Goal: Task Accomplishment & Management: Manage account settings

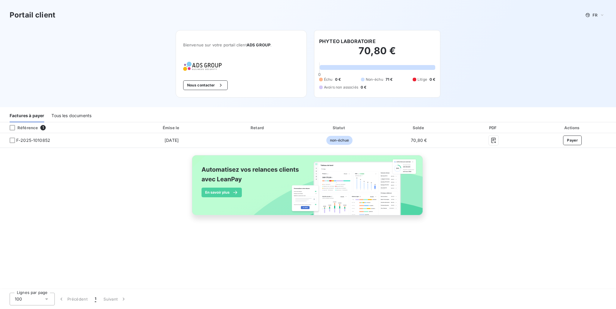
click at [78, 115] on div "Tous les documents" at bounding box center [71, 116] width 40 height 13
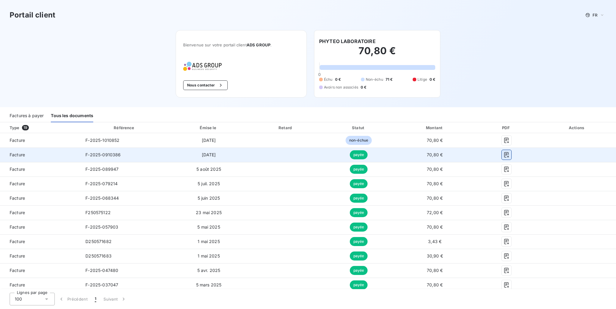
click at [504, 156] on icon "button" at bounding box center [507, 155] width 6 height 6
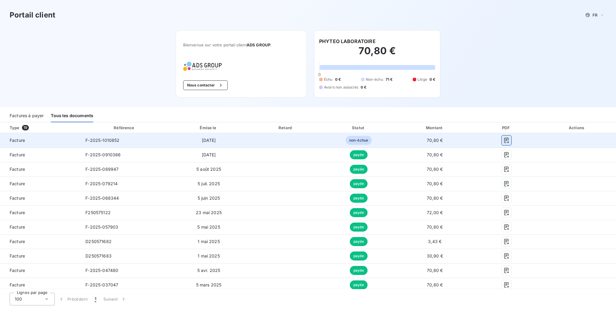
click at [504, 139] on icon "button" at bounding box center [507, 140] width 6 height 6
